Goal: Navigation & Orientation: Find specific page/section

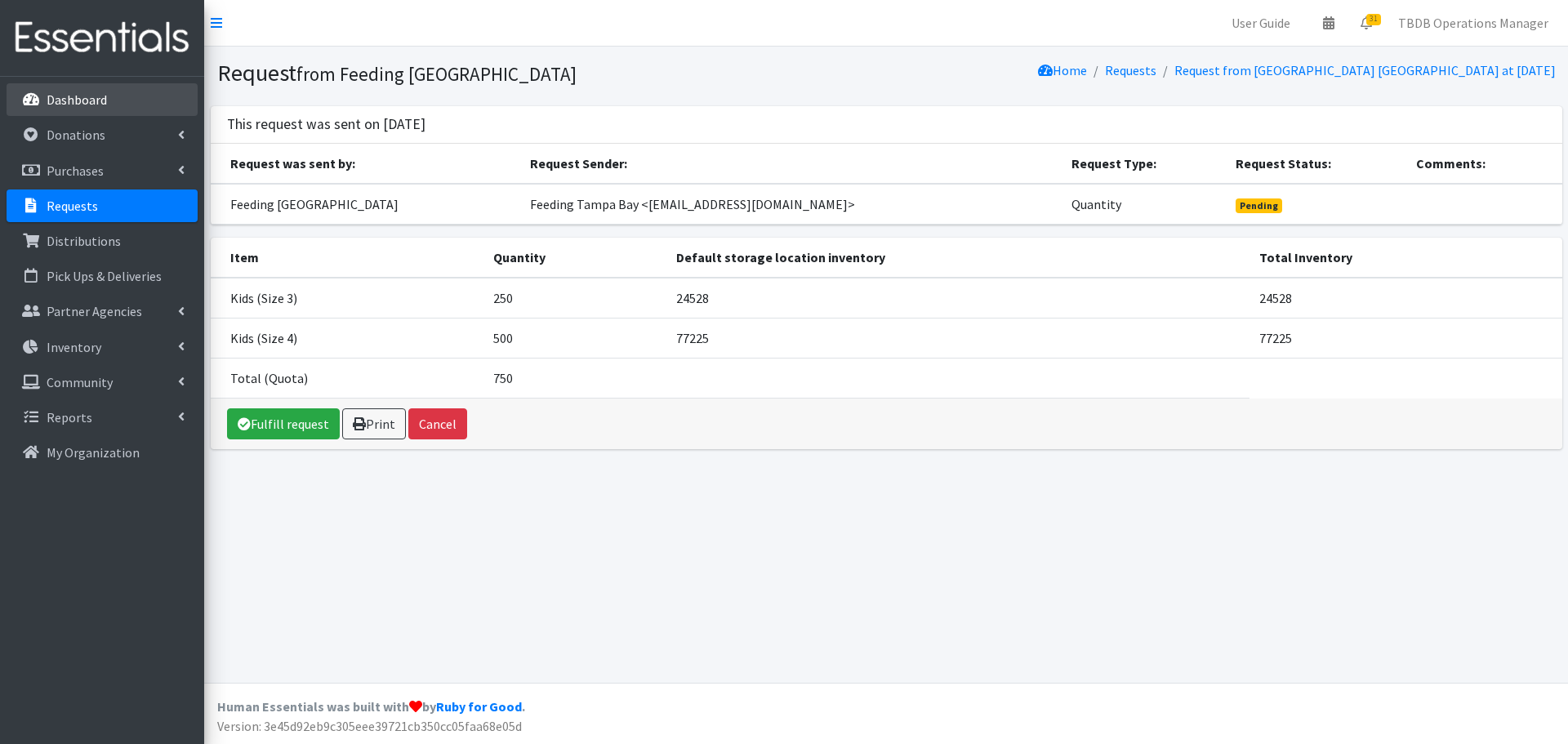
click at [101, 97] on p "Dashboard" at bounding box center [76, 99] width 61 height 16
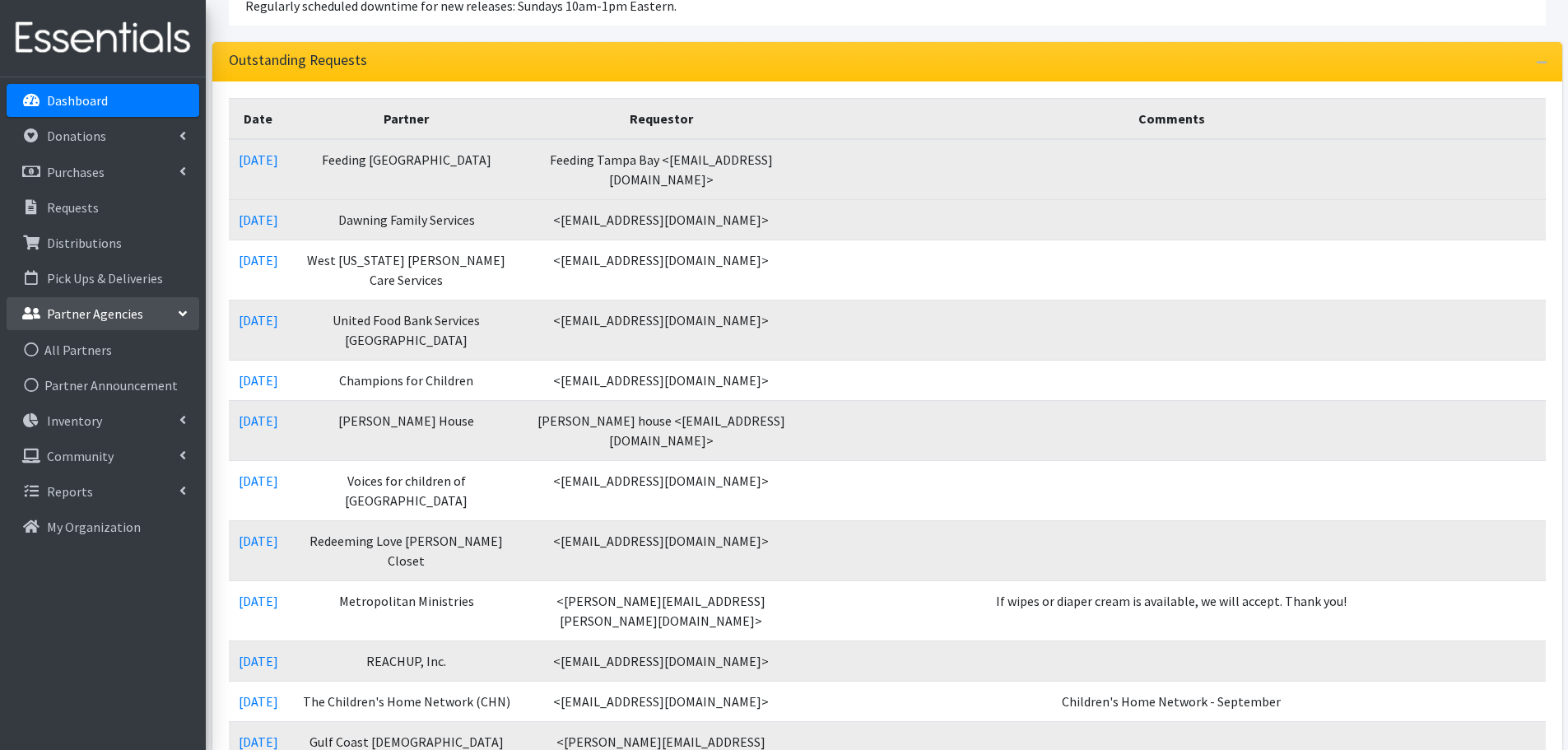
scroll to position [197, 0]
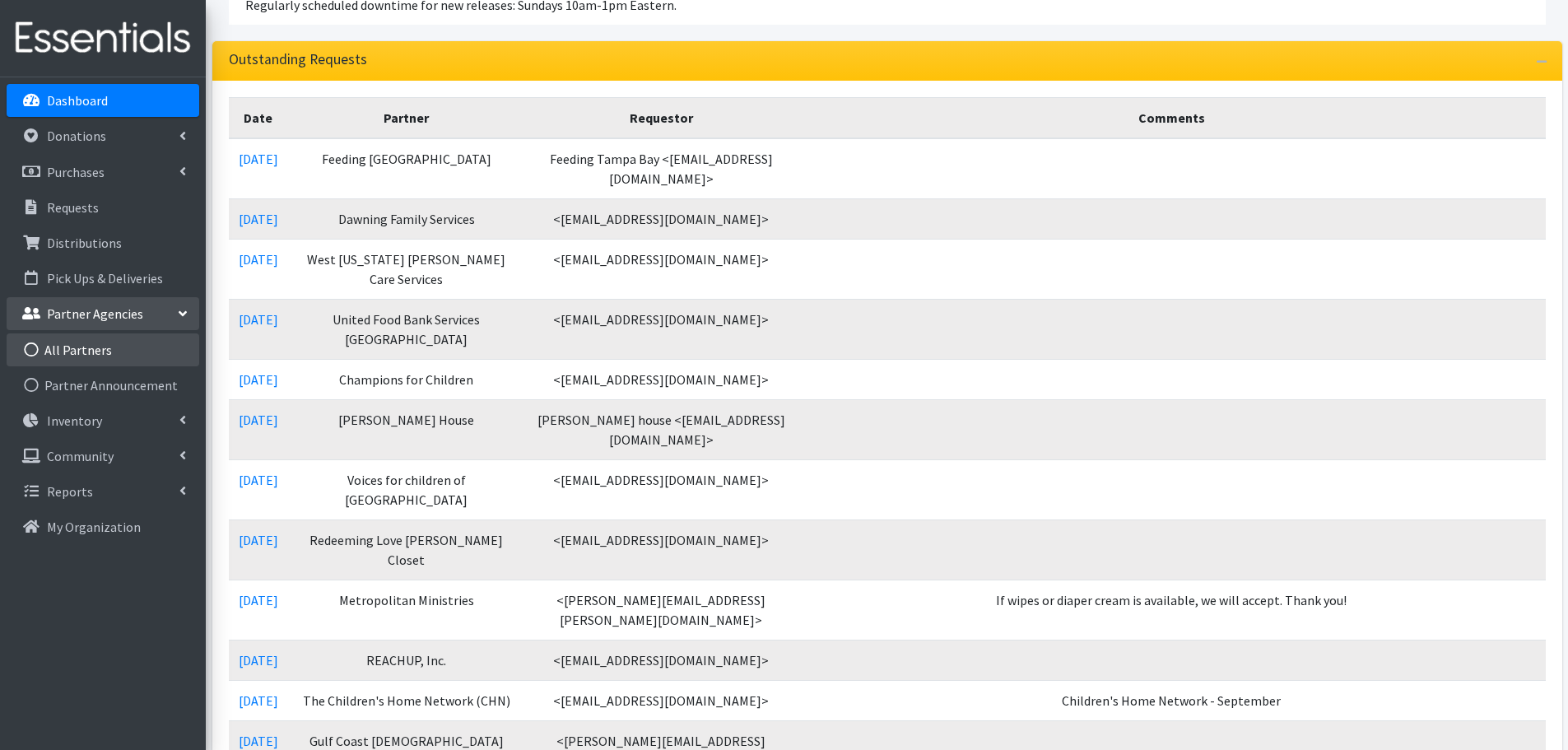
click at [125, 357] on link "All Partners" at bounding box center [103, 350] width 193 height 33
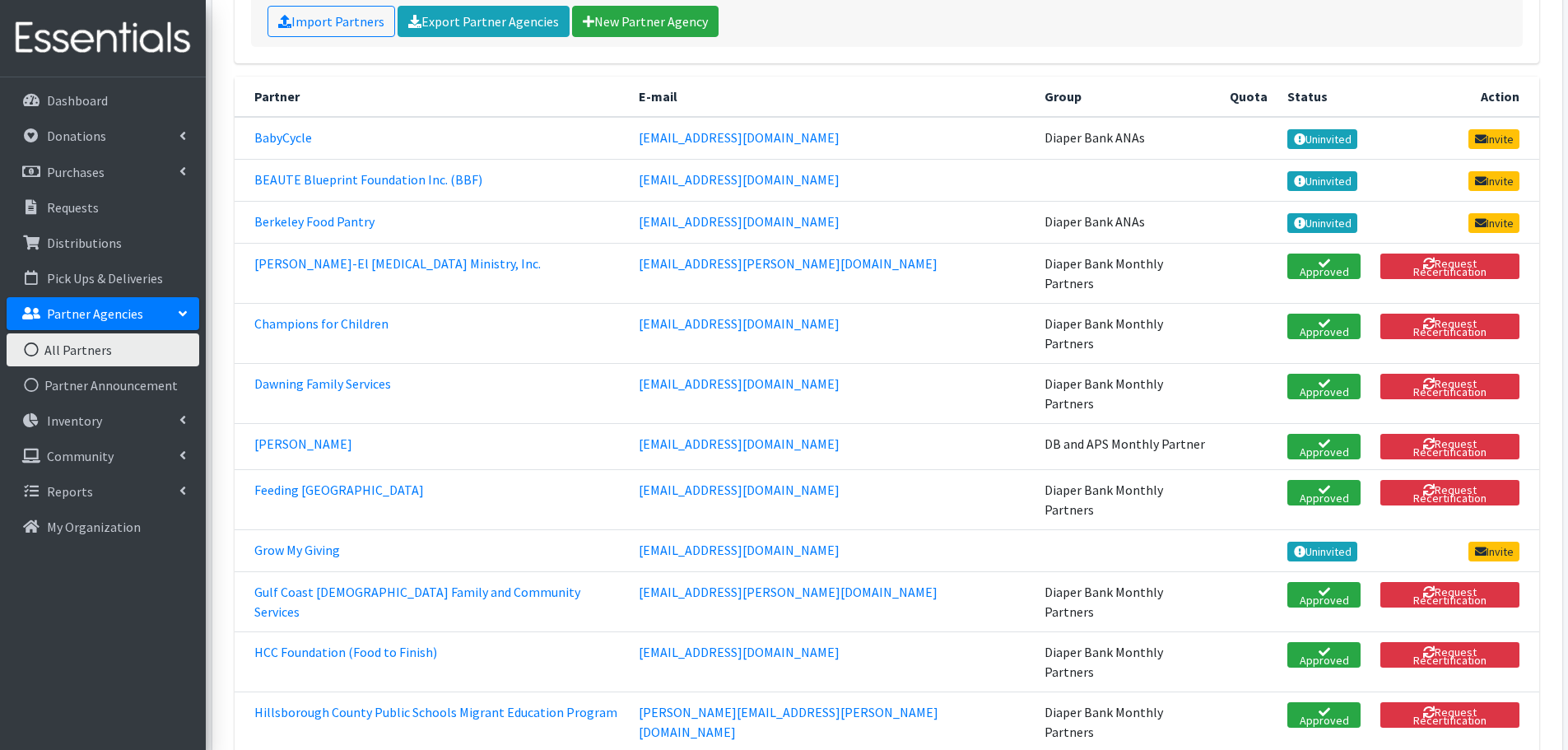
scroll to position [238, 0]
